Goal: Task Accomplishment & Management: Use online tool/utility

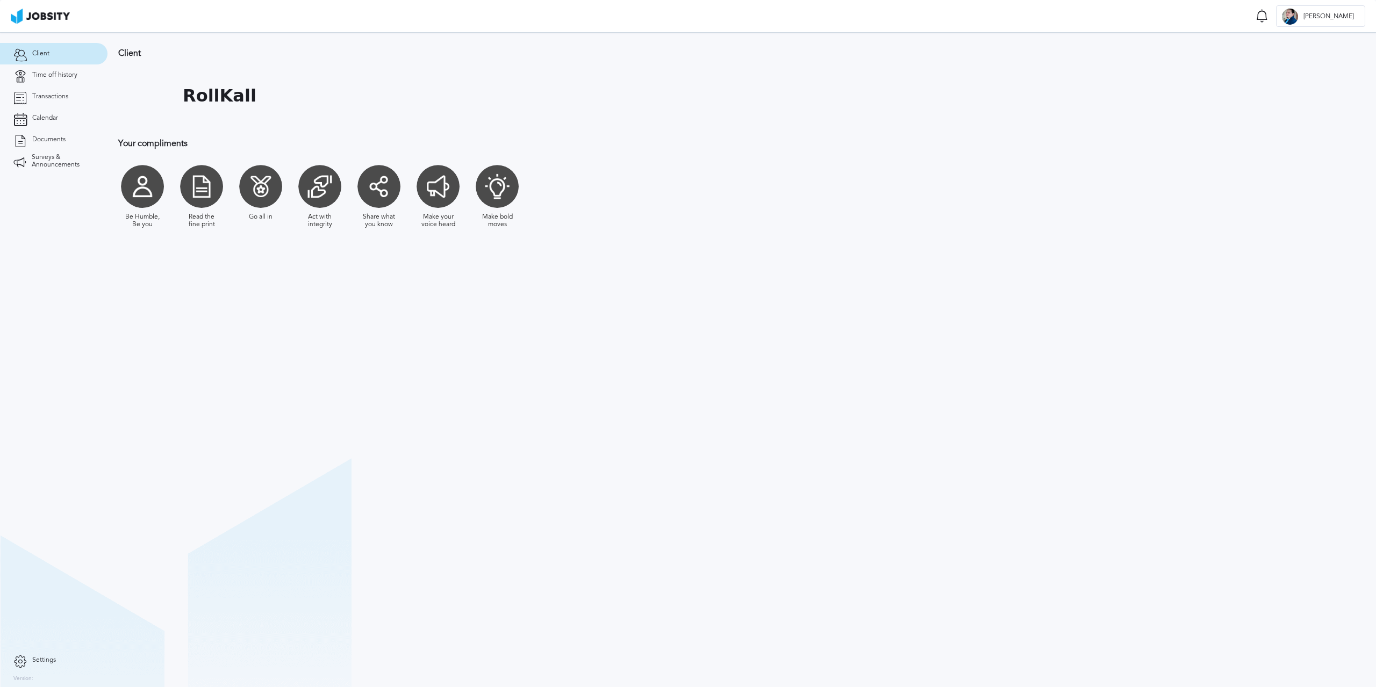
click at [390, 341] on section "Client RollKall Your compliments Be Humble, Be you Read the fine print Go all i…" at bounding box center [741, 359] width 1268 height 655
click at [56, 80] on link "Time off history" at bounding box center [53, 74] width 107 height 21
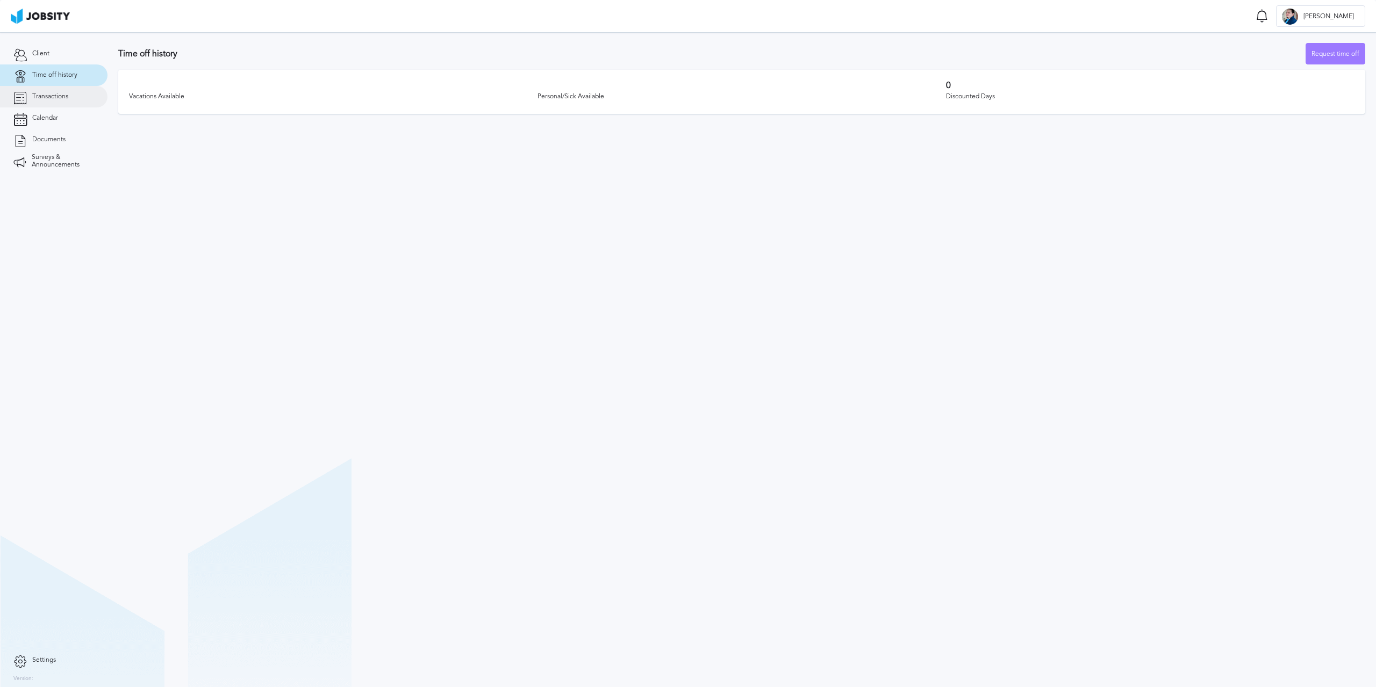
click at [53, 102] on link "Transactions" at bounding box center [53, 96] width 107 height 21
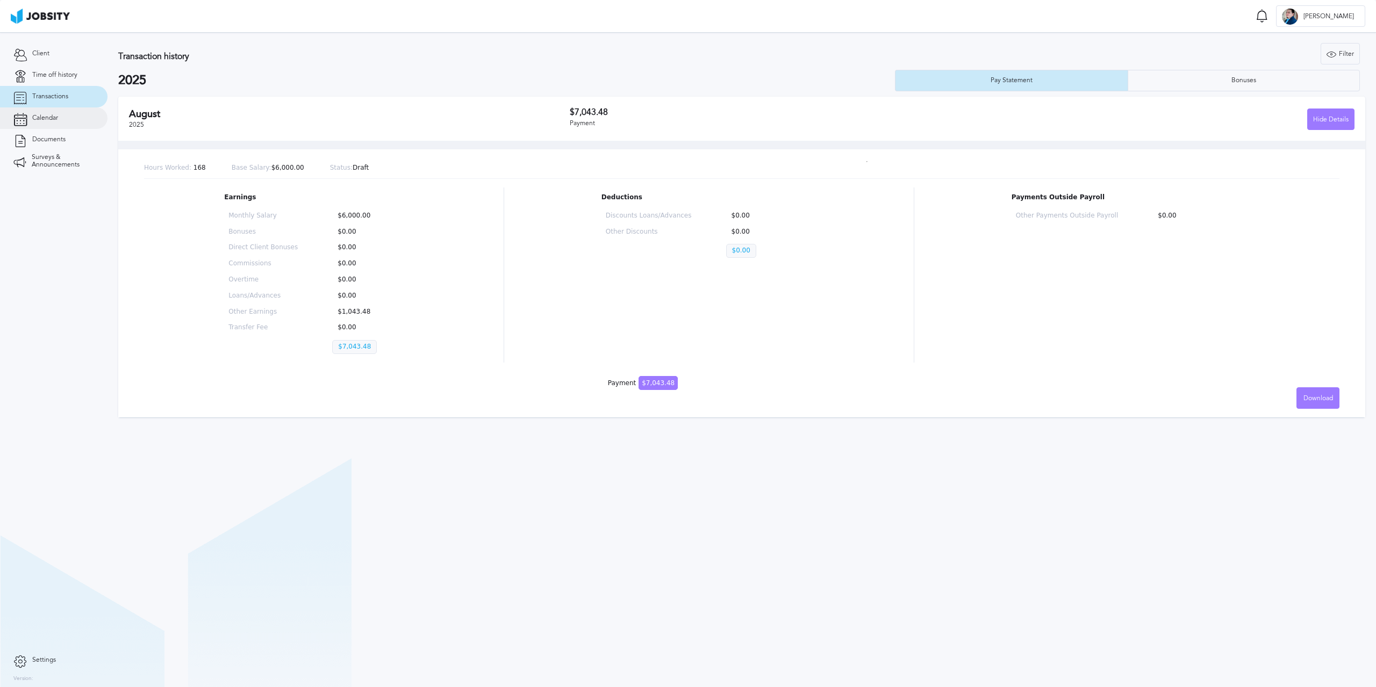
click at [51, 117] on span "Calendar" at bounding box center [45, 118] width 26 height 8
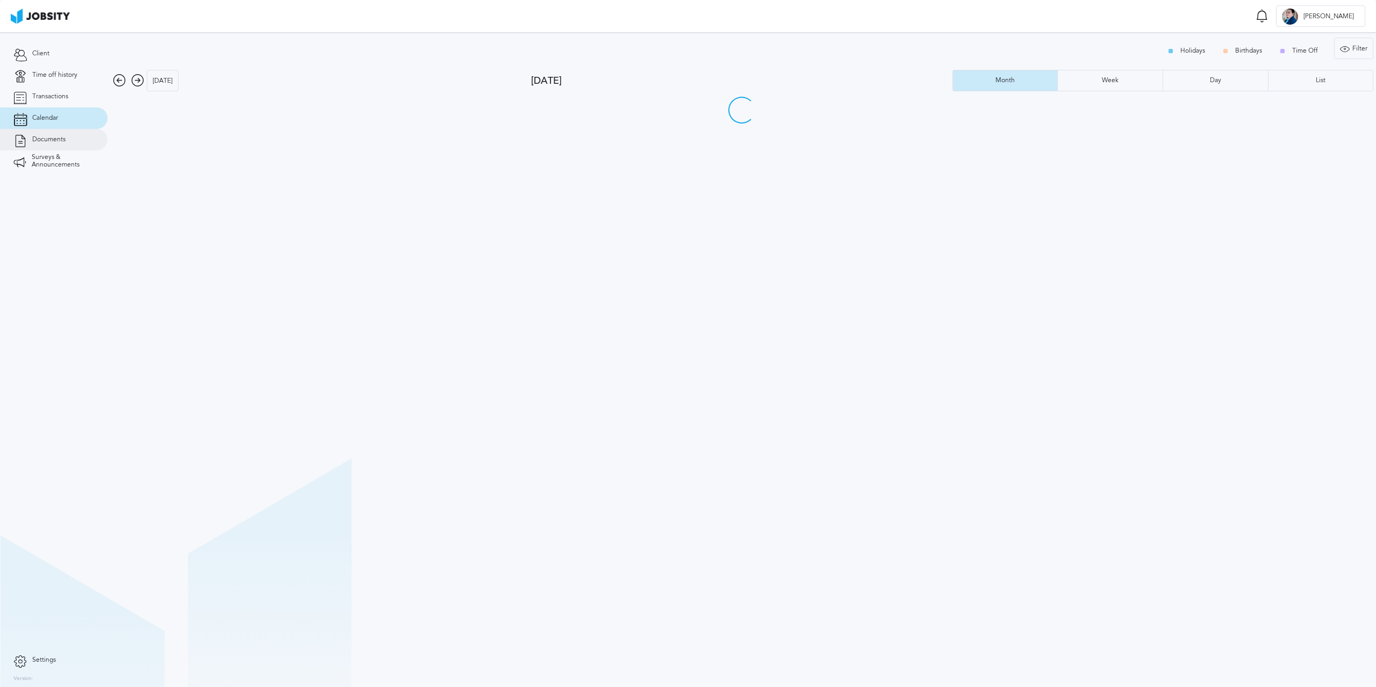
click at [60, 136] on span "Documents" at bounding box center [48, 140] width 33 height 8
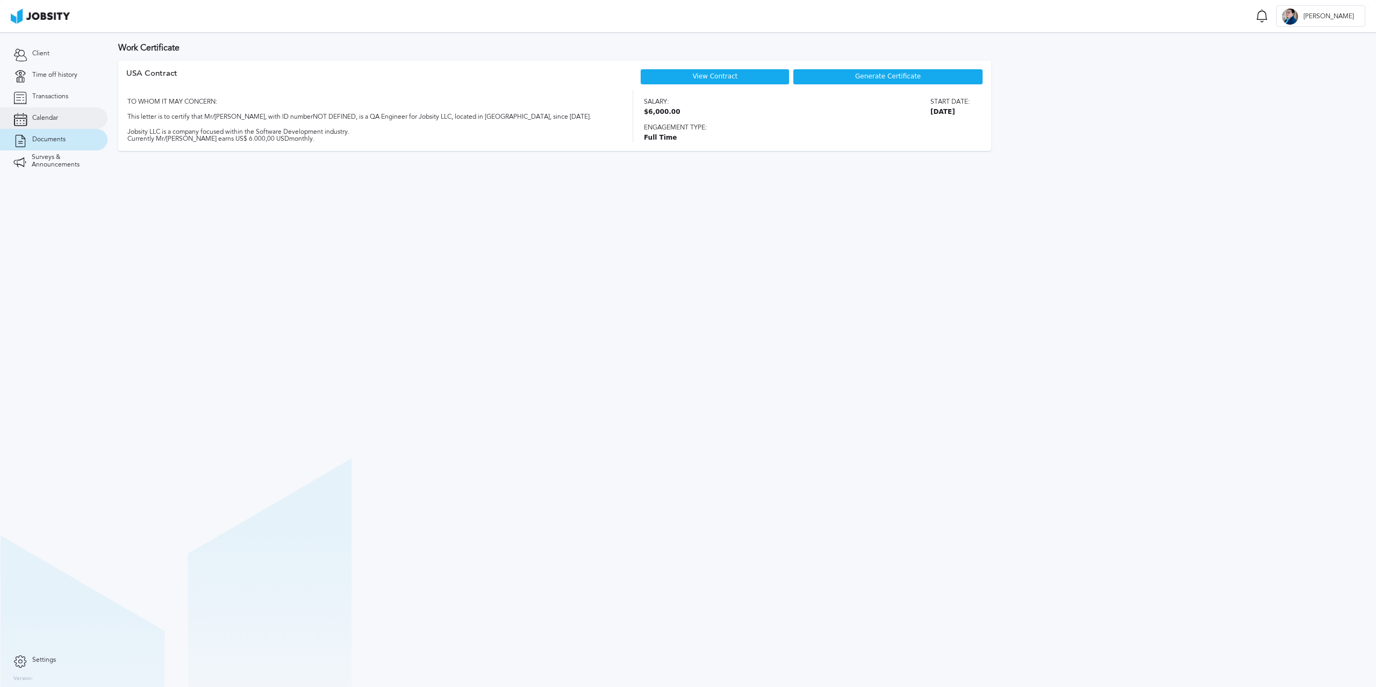
click at [63, 114] on link "Calendar" at bounding box center [53, 117] width 107 height 21
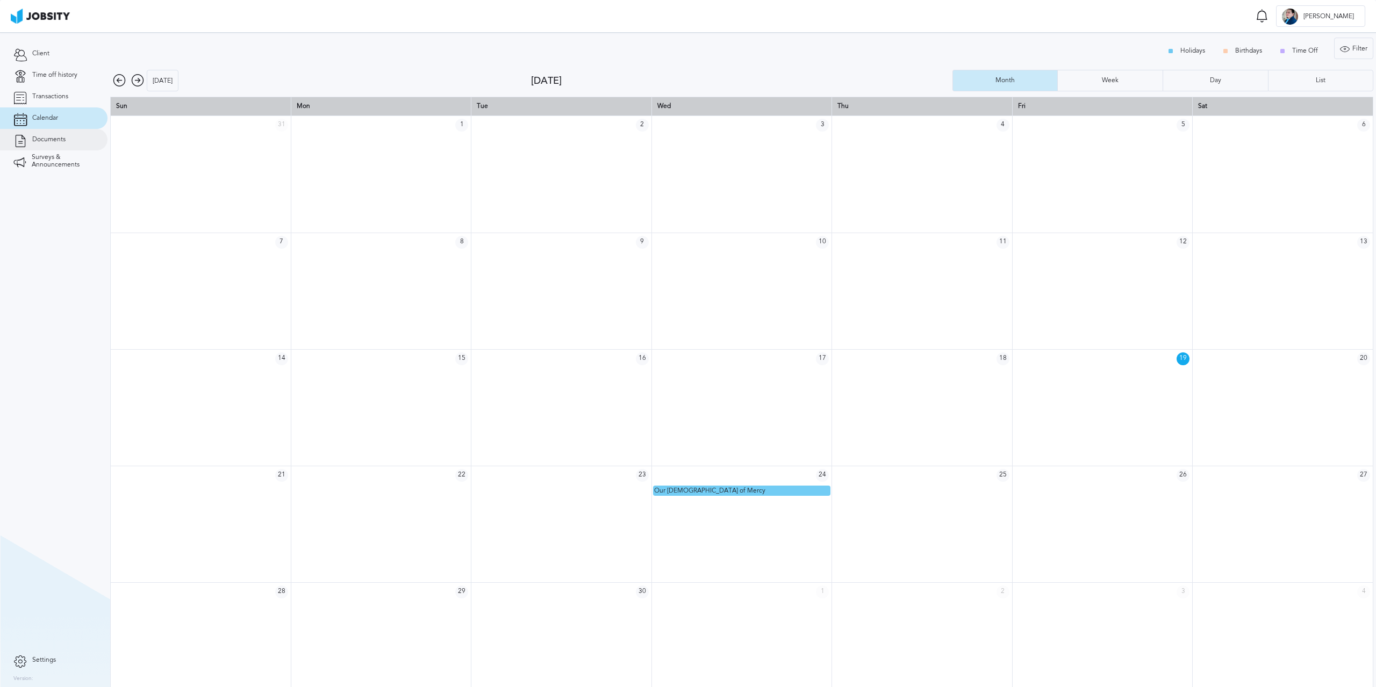
click at [57, 142] on span "Documents" at bounding box center [48, 140] width 33 height 8
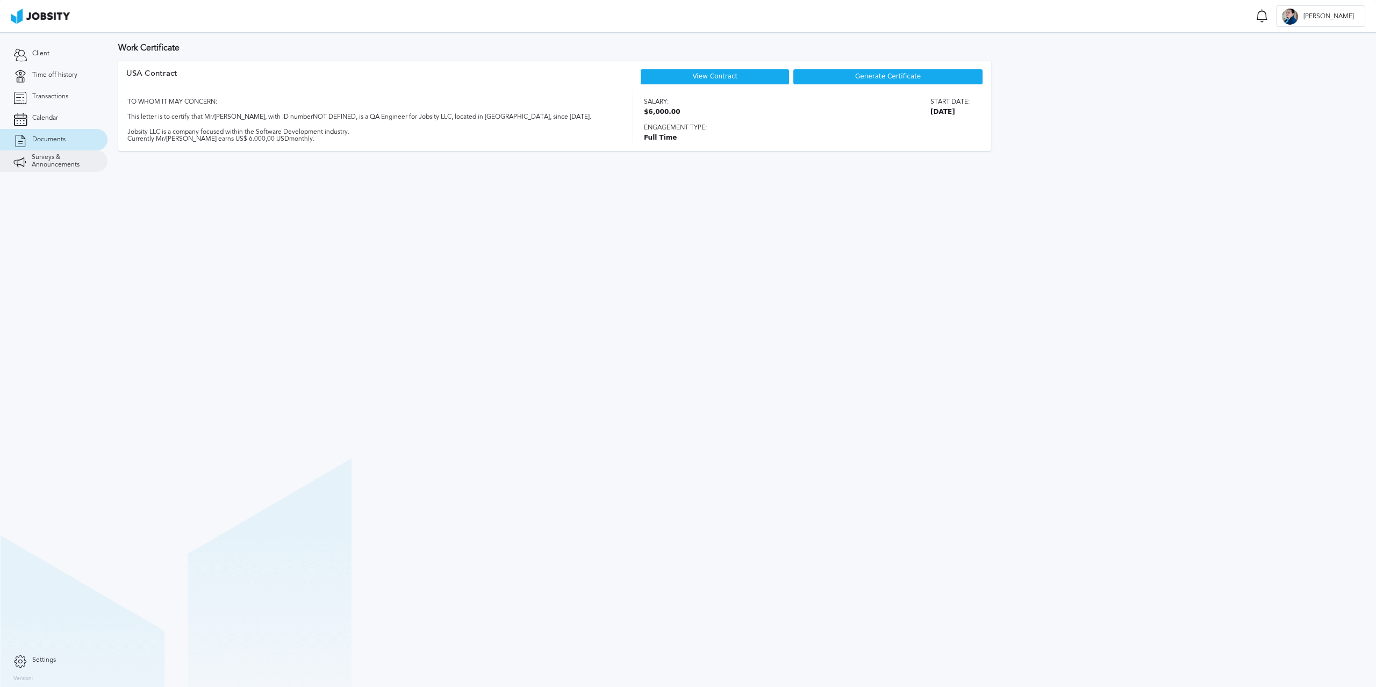
click at [49, 160] on span "Surveys & Announcements" at bounding box center [63, 161] width 62 height 15
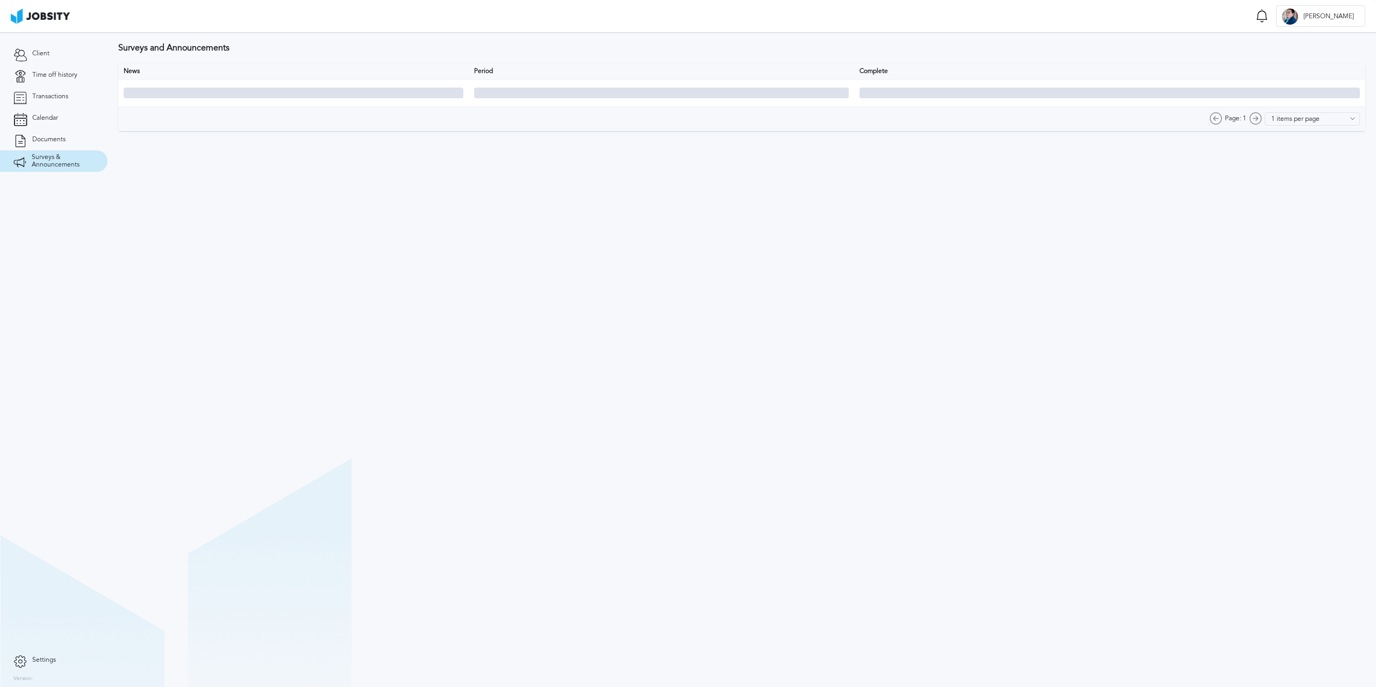
type input "10 items per page"
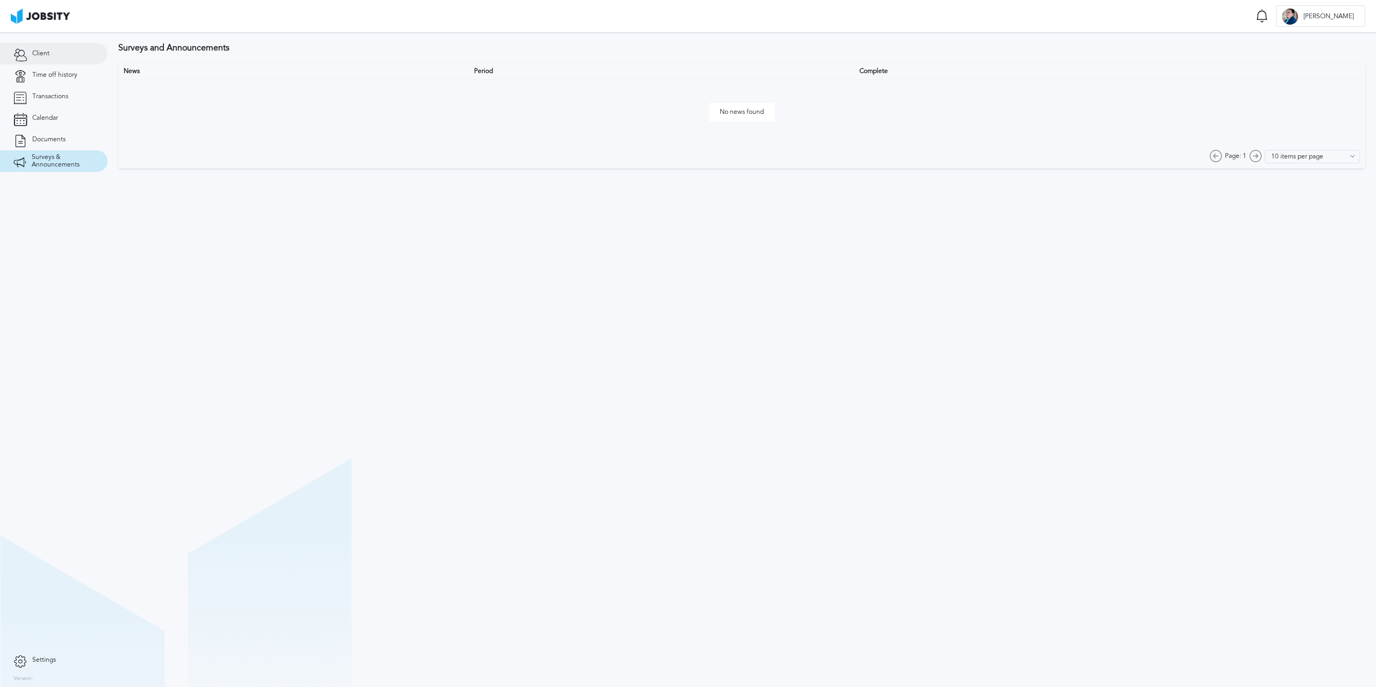
click at [55, 51] on link "Client" at bounding box center [53, 53] width 107 height 21
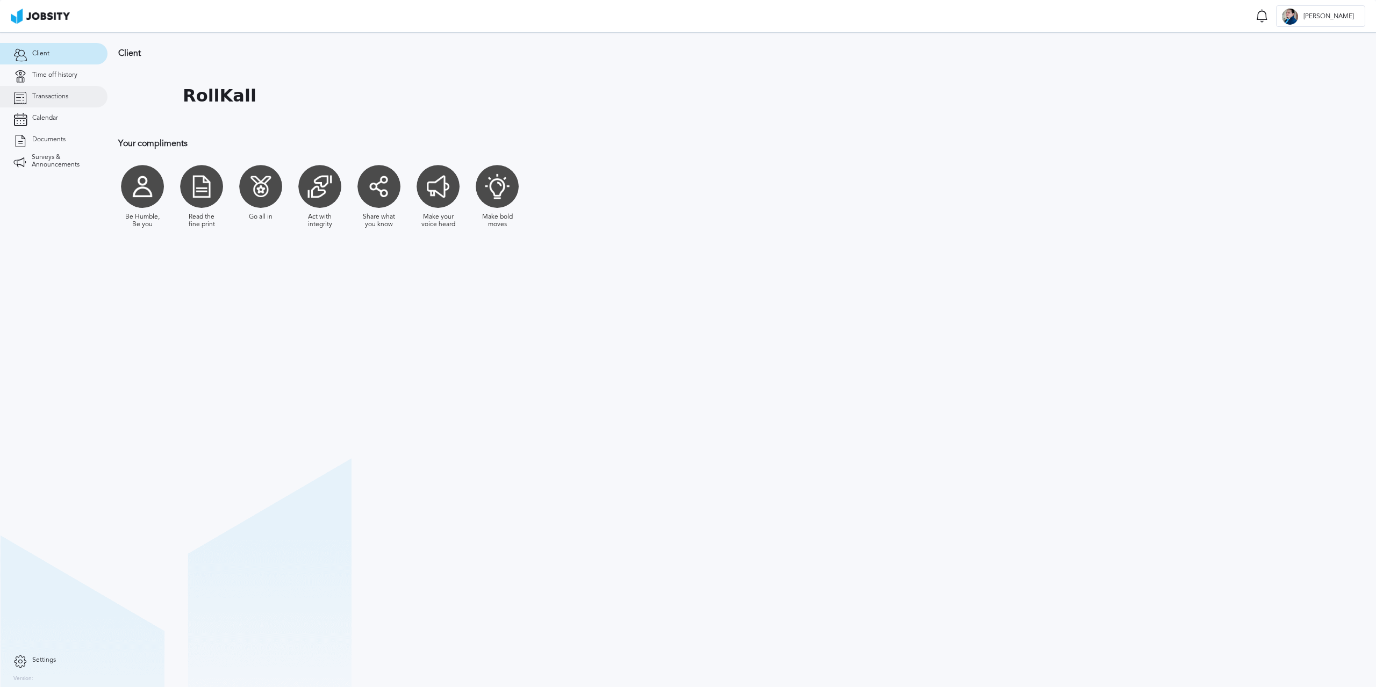
click at [59, 102] on link "Transactions" at bounding box center [53, 96] width 107 height 21
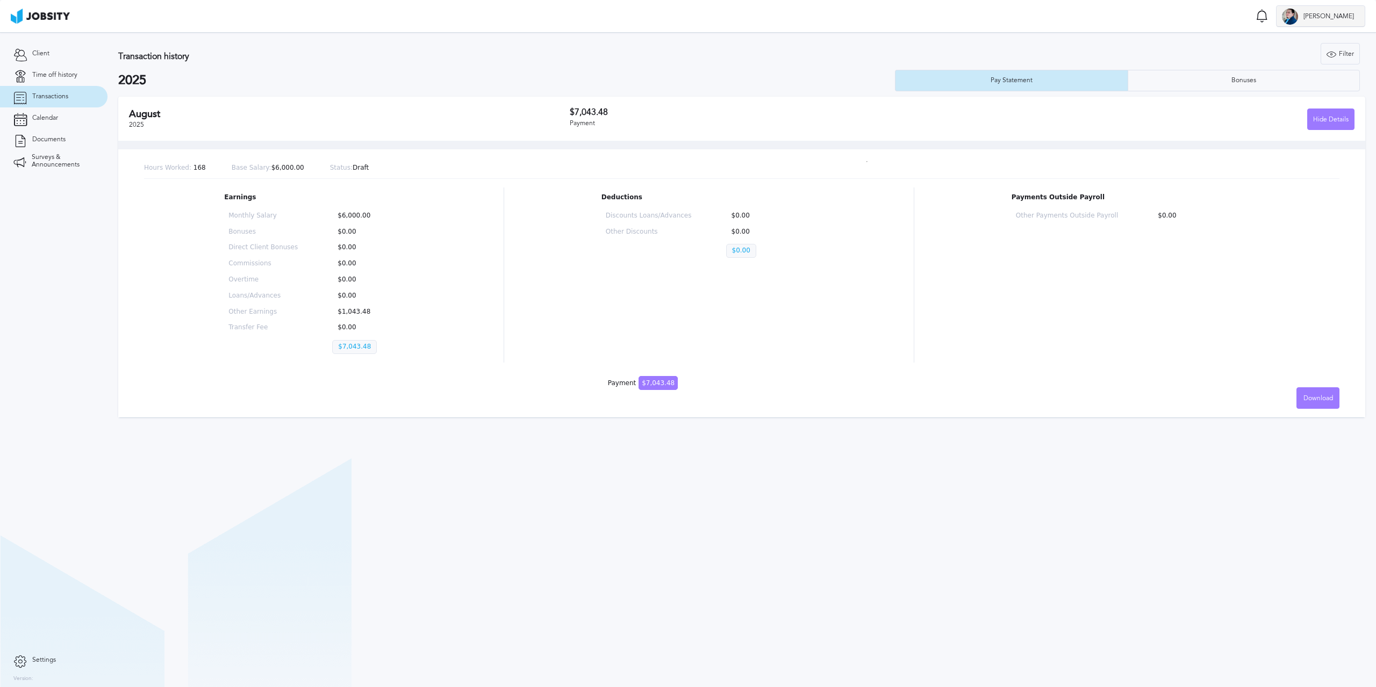
click at [1346, 25] on div "[PERSON_NAME]" at bounding box center [1320, 16] width 88 height 21
click at [1212, 54] on div "Log Out" at bounding box center [688, 343] width 1376 height 687
click at [56, 145] on link "Documents" at bounding box center [53, 139] width 107 height 21
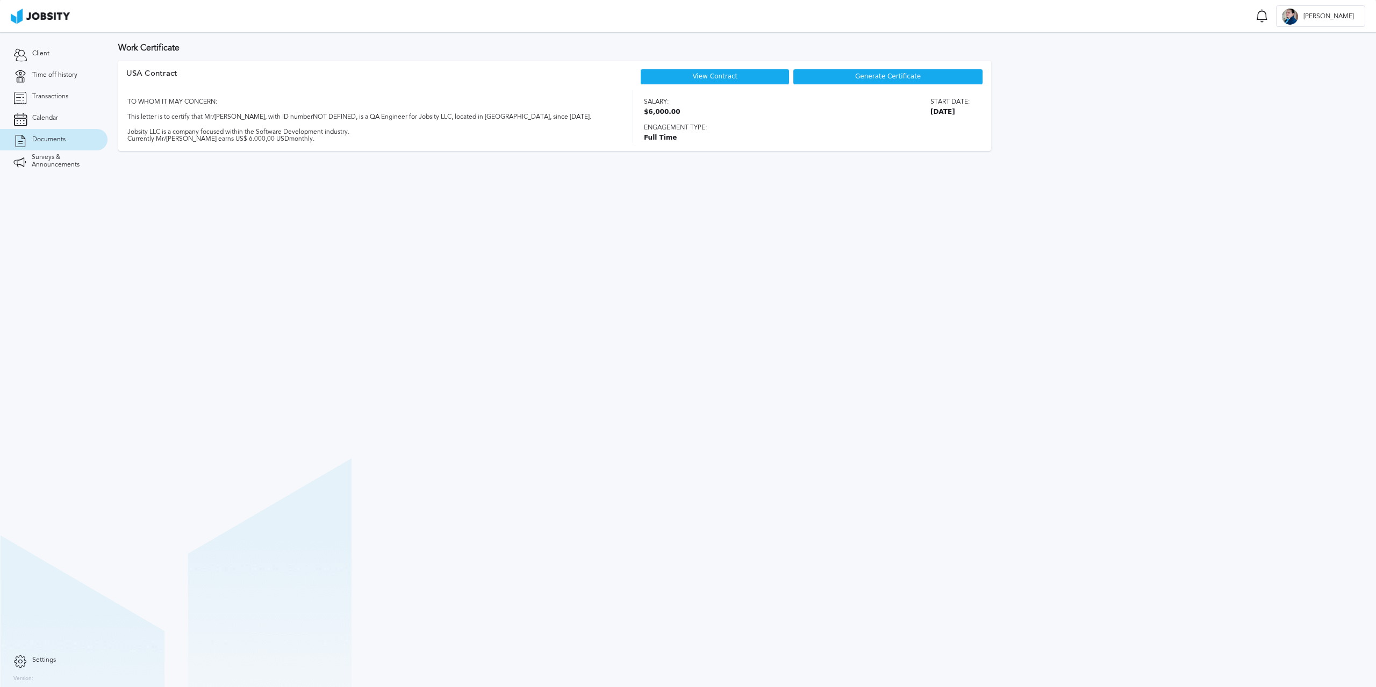
click at [843, 74] on div "Generate Certificate" at bounding box center [888, 77] width 190 height 16
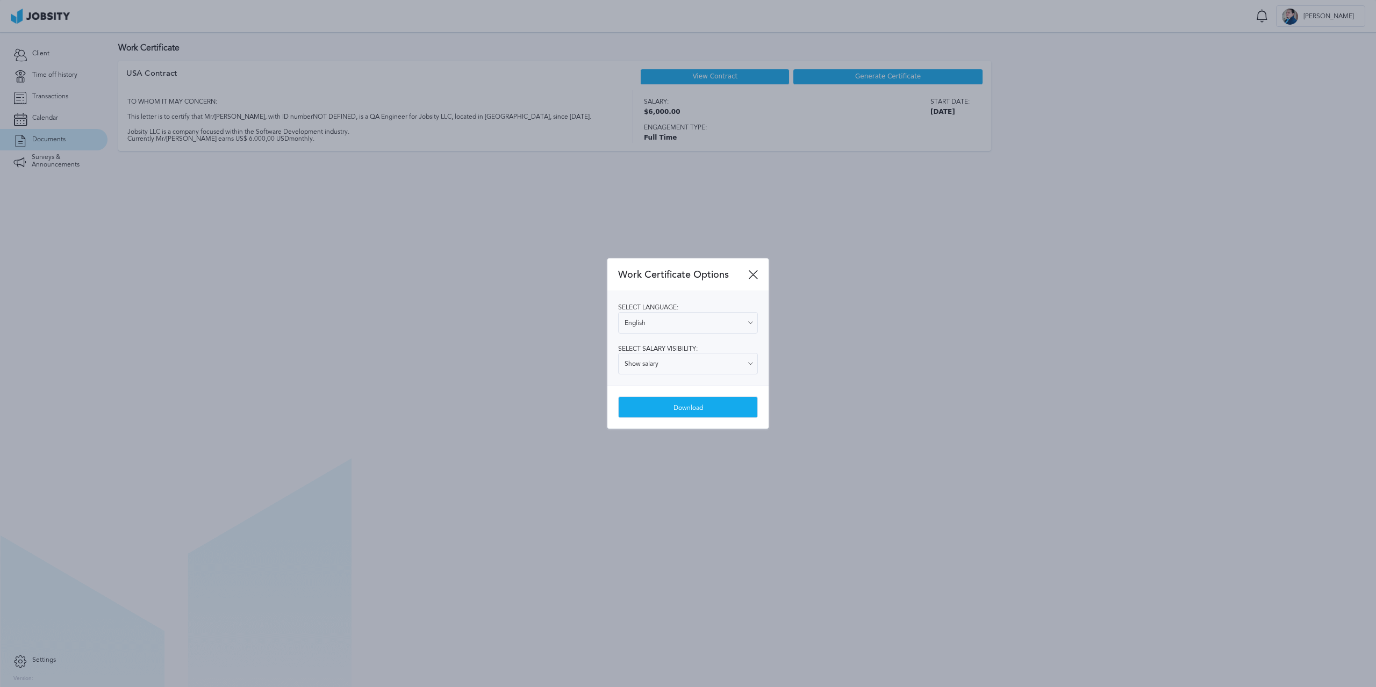
click at [749, 322] on icon at bounding box center [750, 323] width 10 height 10
click at [745, 369] on input "Show salary" at bounding box center [688, 363] width 140 height 21
click at [722, 349] on div "Select language: English English Spanish Select salary visibility: Show salary …" at bounding box center [687, 338] width 161 height 94
click at [708, 404] on div "Download" at bounding box center [688, 407] width 139 height 21
